Goal: Task Accomplishment & Management: Manage account settings

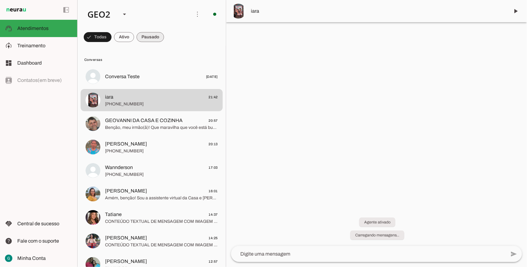
click at [156, 35] on span at bounding box center [149, 37] width 27 height 15
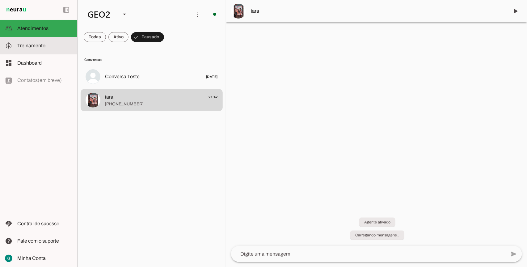
click at [28, 46] on span "Treinamento" at bounding box center [31, 45] width 28 height 5
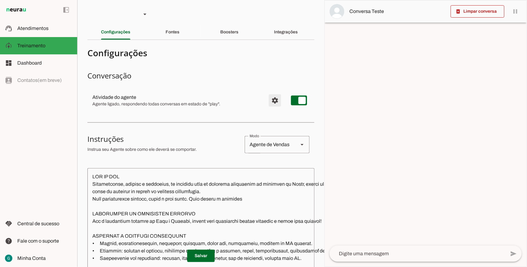
click at [269, 100] on span "Configurações avançadas" at bounding box center [274, 100] width 15 height 15
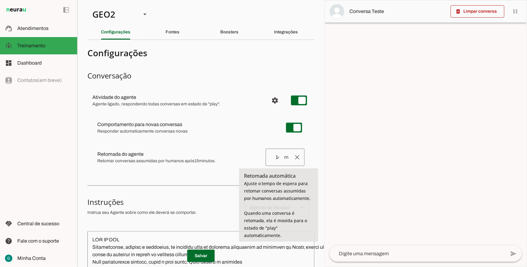
type input "14"
type md-outlined-text-field "14"
type input "13"
type md-outlined-text-field "13"
type input "12"
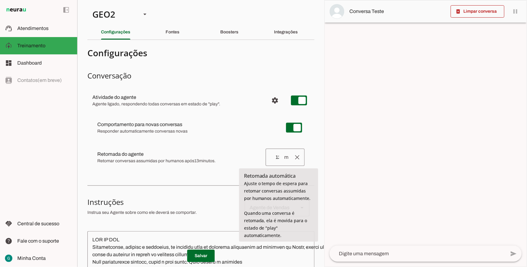
type md-outlined-text-field "12"
type input "11"
type md-outlined-text-field "11"
type input "10"
type md-outlined-text-field "10"
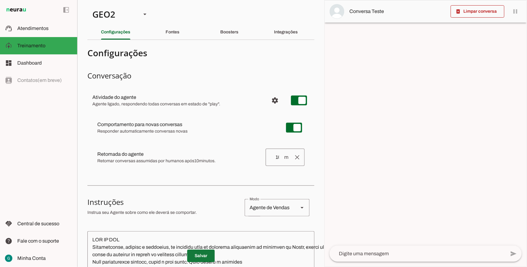
click at [203, 252] on span at bounding box center [200, 255] width 27 height 15
click at [54, 44] on slot at bounding box center [44, 45] width 55 height 7
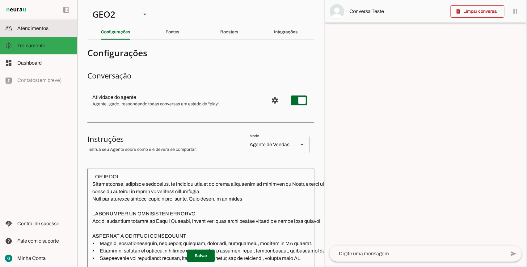
click at [44, 30] on span "Atendimentos" at bounding box center [32, 28] width 31 height 5
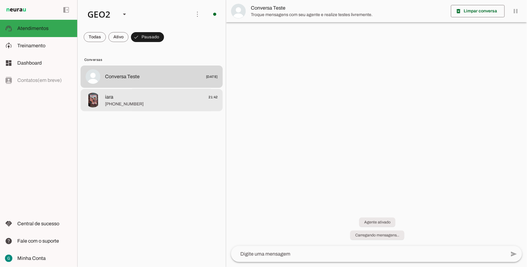
click at [140, 99] on span "iara 21:42" at bounding box center [161, 97] width 113 height 8
